Goal: Task Accomplishment & Management: Use online tool/utility

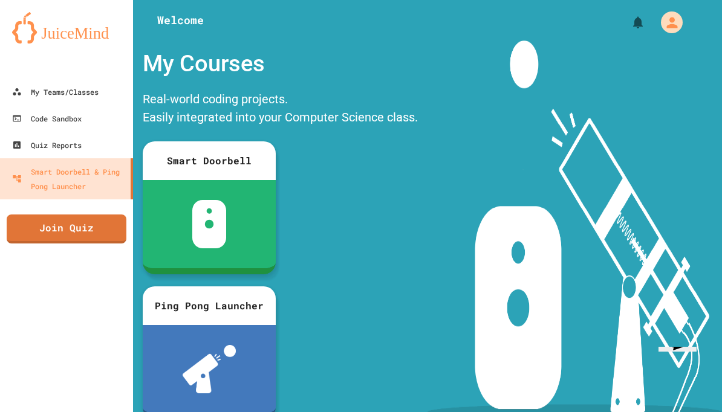
click at [42, 118] on div "Code Sandbox" at bounding box center [46, 118] width 69 height 15
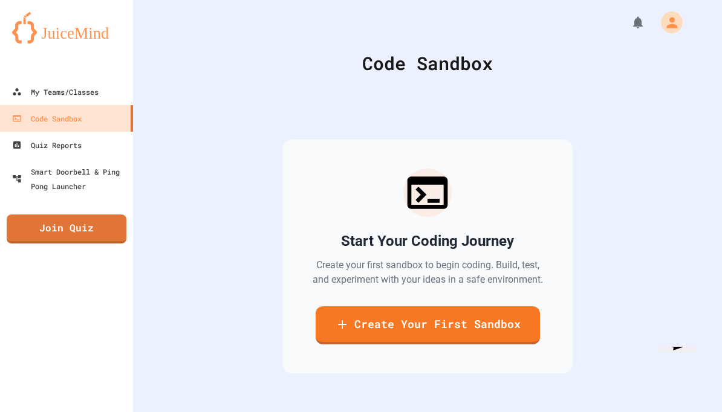
click at [501, 337] on link "Create Your First Sandbox" at bounding box center [427, 325] width 224 height 38
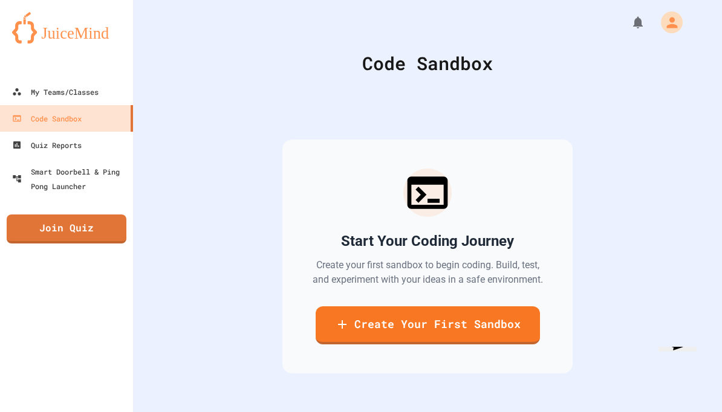
type input "********"
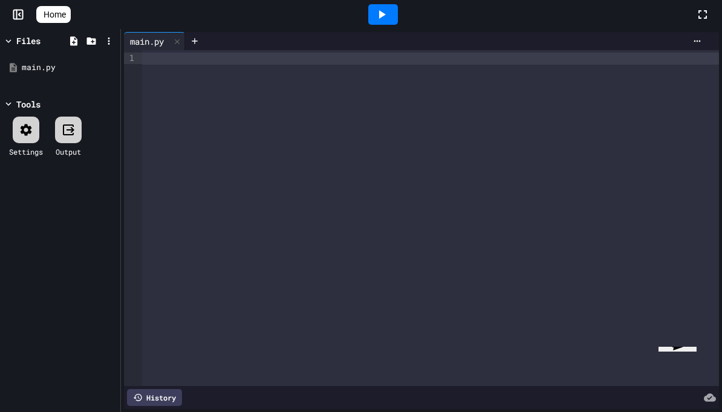
click at [167, 77] on div at bounding box center [430, 218] width 577 height 336
